Goal: Transaction & Acquisition: Obtain resource

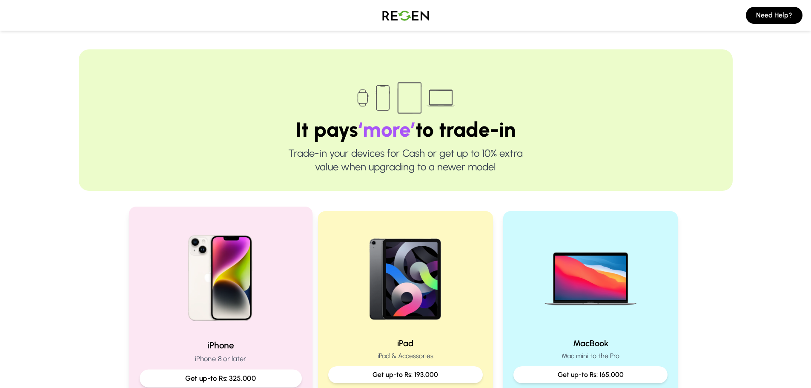
click at [254, 273] on img at bounding box center [220, 275] width 115 height 115
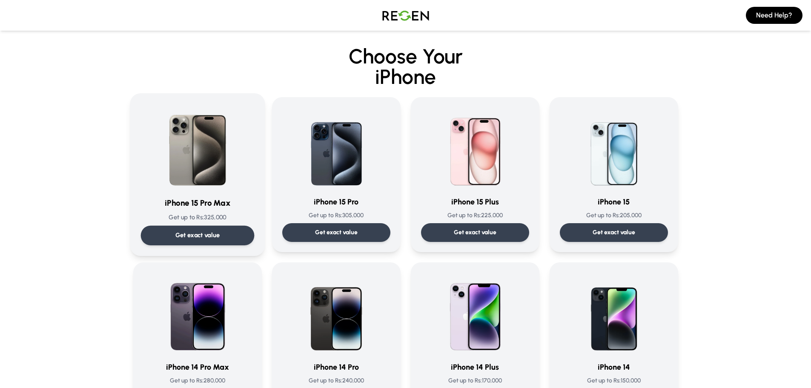
click at [210, 240] on p "Get exact value" at bounding box center [197, 235] width 45 height 9
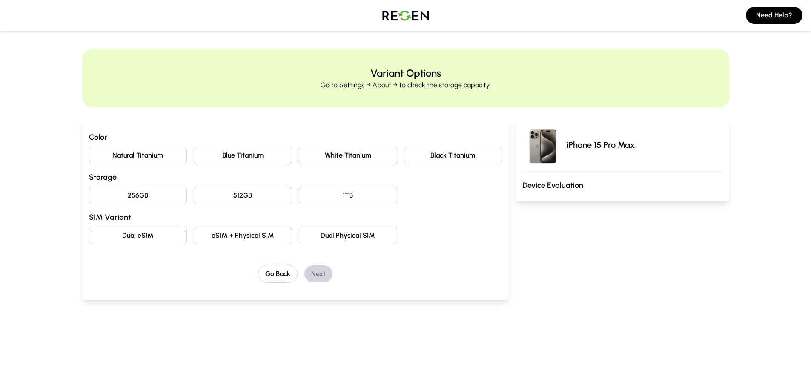
click at [159, 195] on button "256GB" at bounding box center [138, 195] width 98 height 18
click at [267, 155] on button "Blue Titanium" at bounding box center [243, 155] width 98 height 18
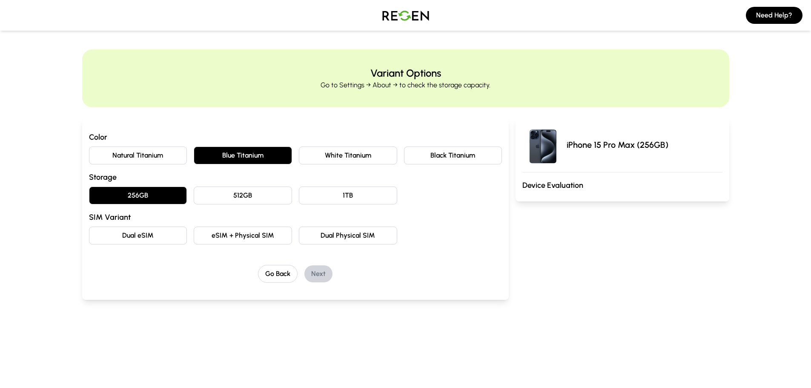
click at [218, 239] on button "eSIM + Physical SIM" at bounding box center [243, 236] width 98 height 18
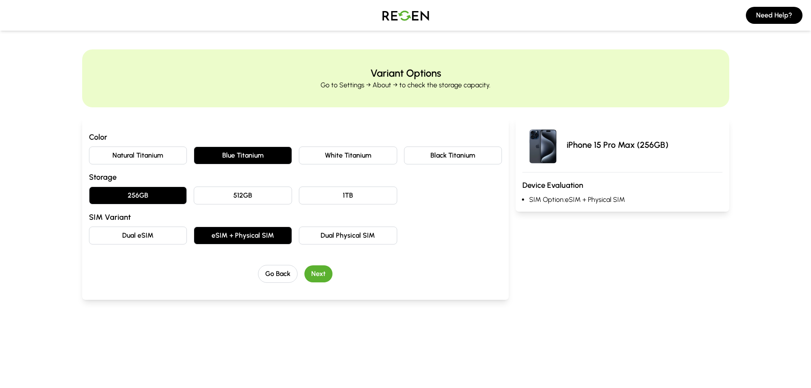
click at [321, 277] on button "Next" at bounding box center [318, 273] width 28 height 17
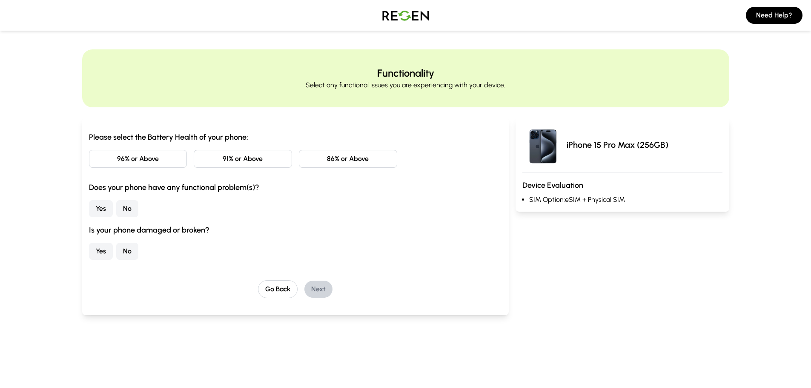
click at [137, 161] on button "96% or Above" at bounding box center [138, 159] width 98 height 18
click at [105, 212] on button "Yes" at bounding box center [101, 208] width 24 height 17
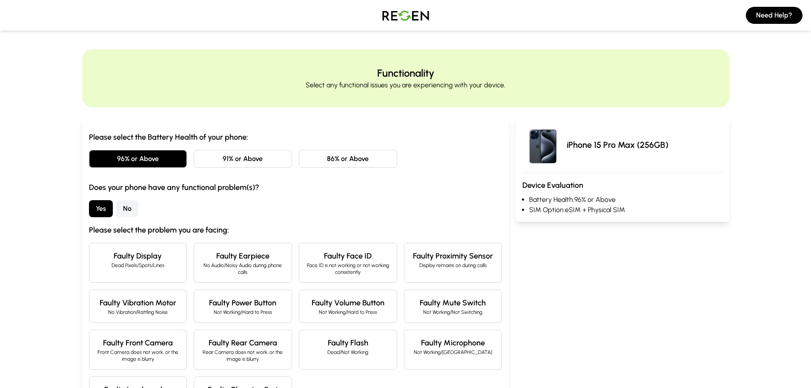
click at [120, 207] on button "No" at bounding box center [127, 208] width 22 height 17
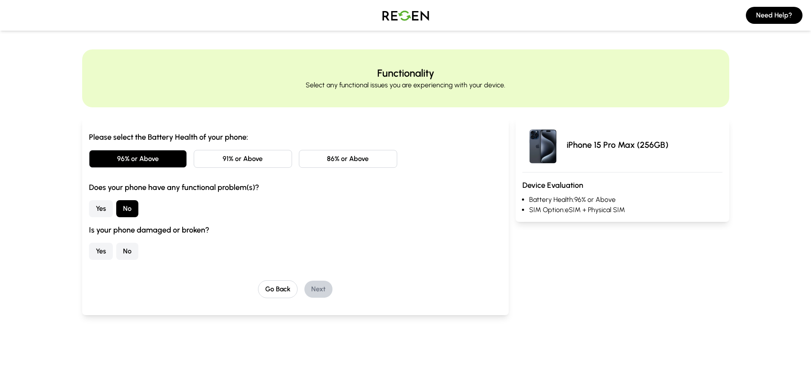
click at [127, 244] on button "No" at bounding box center [127, 251] width 22 height 17
click at [332, 298] on div "Go Back Next" at bounding box center [295, 289] width 413 height 18
click at [323, 289] on button "Next" at bounding box center [318, 289] width 28 height 17
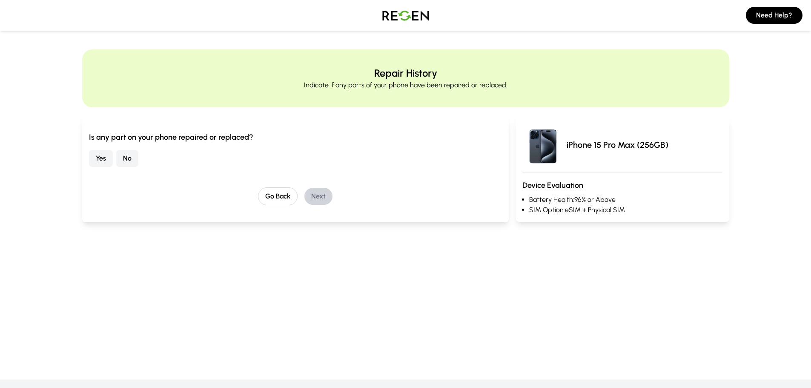
click at [119, 159] on button "No" at bounding box center [127, 158] width 22 height 17
click at [318, 189] on button "Next" at bounding box center [318, 196] width 28 height 17
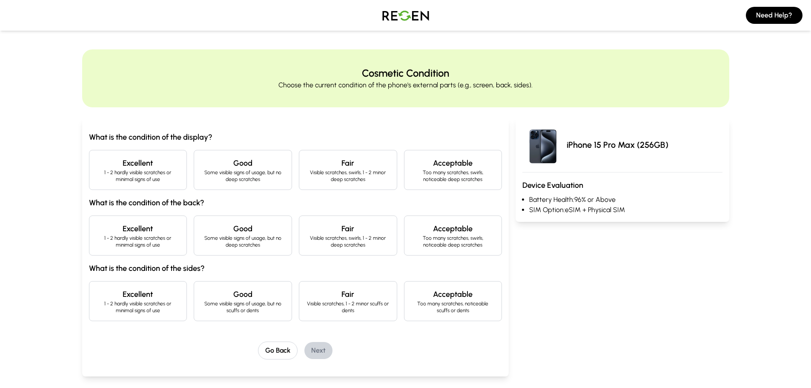
click at [125, 167] on h4 "Excellent" at bounding box center [138, 163] width 84 height 12
click at [123, 227] on h4 "Excellent" at bounding box center [138, 229] width 84 height 12
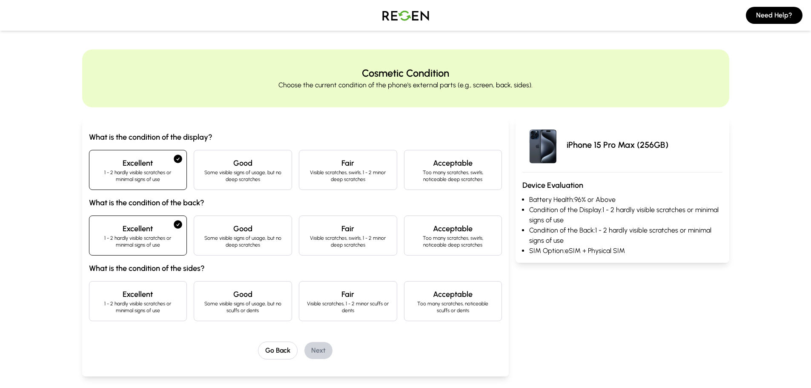
click at [121, 297] on h4 "Excellent" at bounding box center [138, 294] width 84 height 12
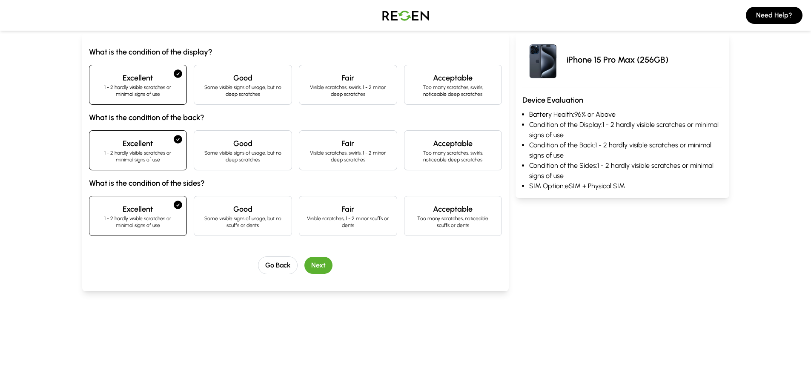
click at [309, 266] on button "Next" at bounding box center [318, 265] width 28 height 17
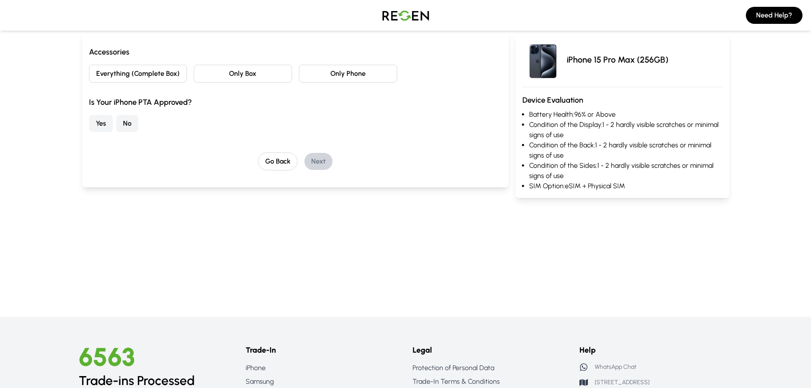
click at [113, 122] on div "Yes No" at bounding box center [295, 123] width 413 height 17
click at [126, 126] on button "No" at bounding box center [127, 123] width 22 height 17
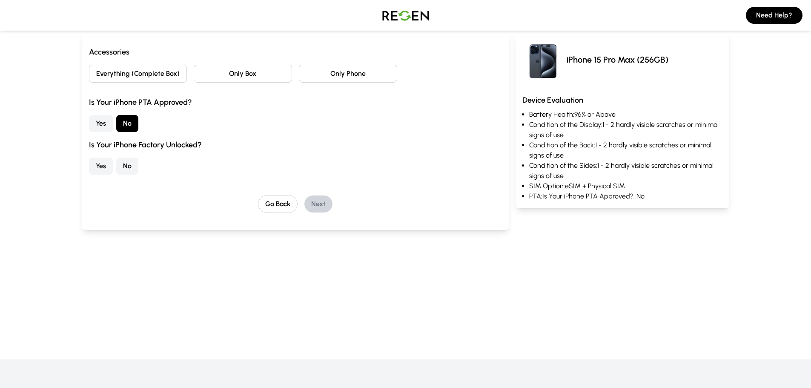
click at [95, 159] on button "Yes" at bounding box center [101, 166] width 24 height 17
click at [123, 73] on button "Everything (Complete Box)" at bounding box center [138, 74] width 98 height 18
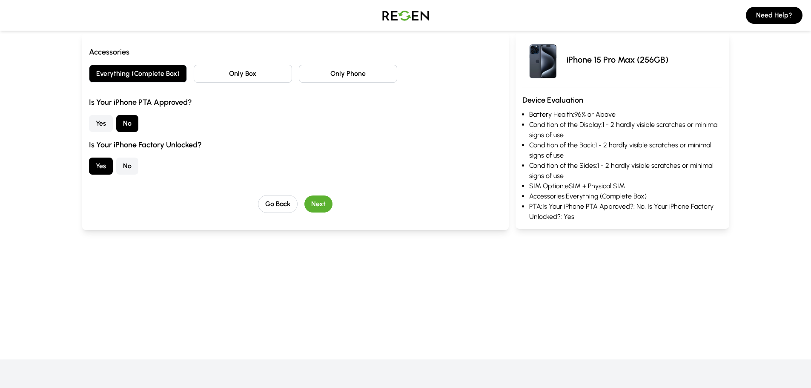
click at [329, 203] on button "Next" at bounding box center [318, 203] width 28 height 17
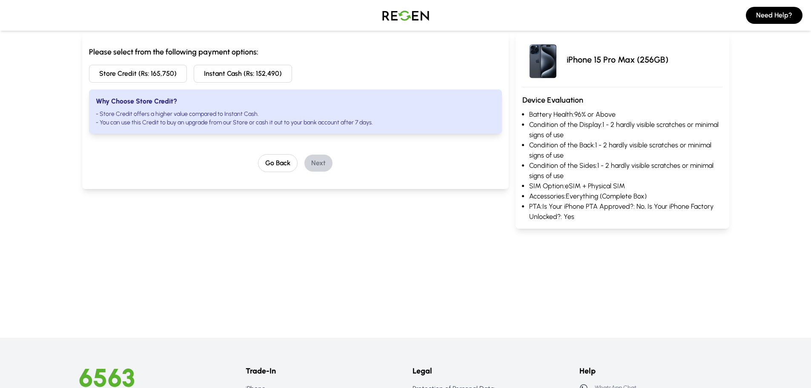
click at [261, 74] on button "Instant Cash (Rs: 152,490)" at bounding box center [243, 74] width 98 height 18
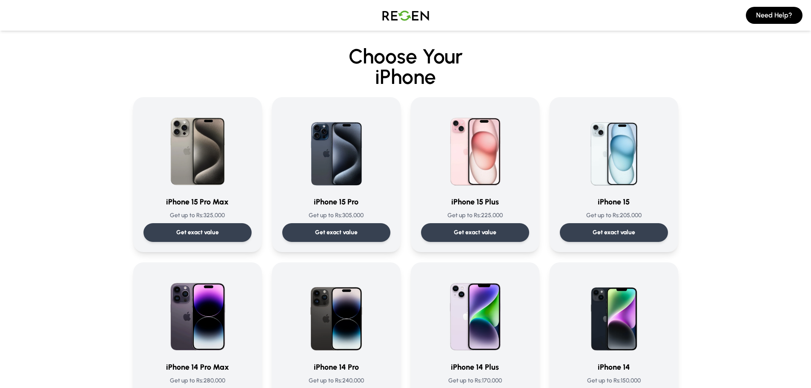
click at [422, 17] on img at bounding box center [406, 15] width 60 height 24
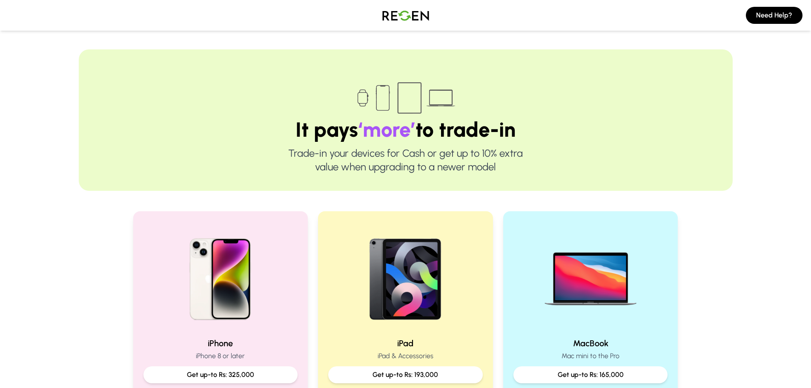
click at [414, 23] on img at bounding box center [406, 15] width 60 height 24
